Goal: Find specific page/section: Find specific page/section

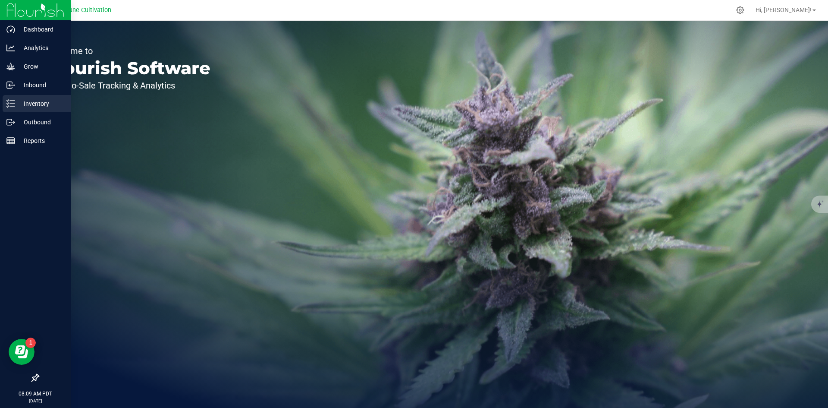
click at [20, 104] on p "Inventory" at bounding box center [41, 103] width 52 height 10
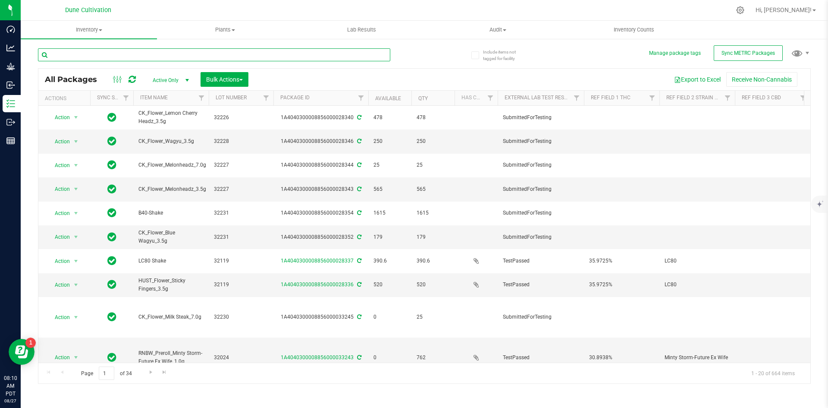
click at [159, 58] on input "text" at bounding box center [214, 54] width 352 height 13
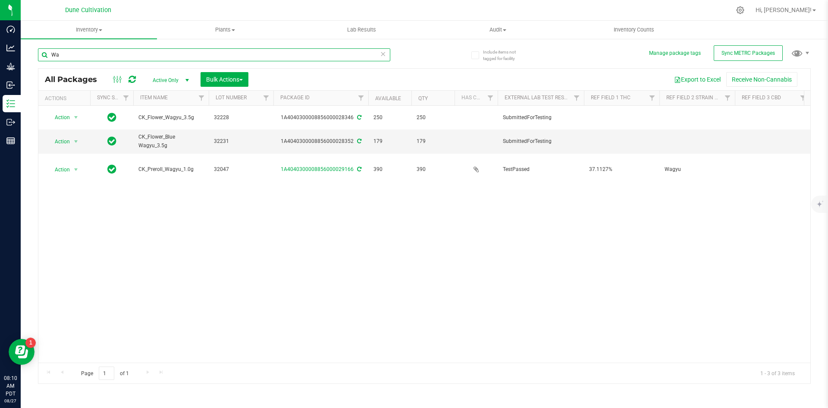
type input "W"
type input "M"
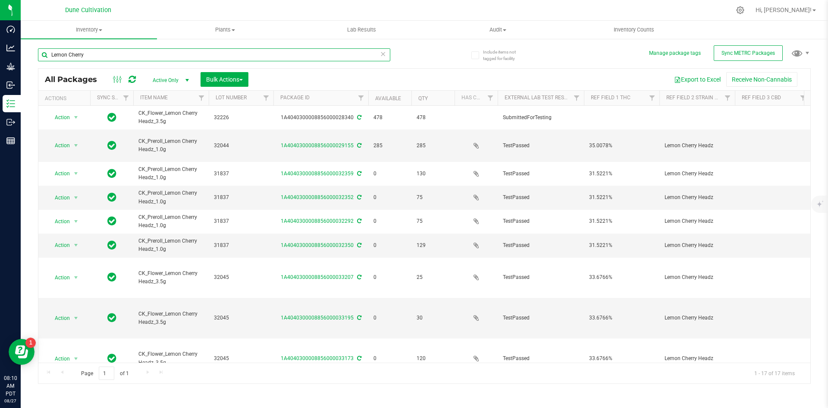
type input "Lemon Cherry"
